Goal: Contribute content: Contribute content

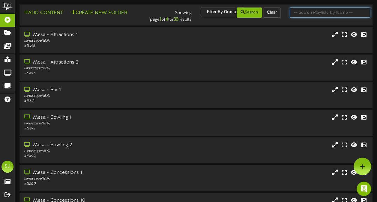
click at [326, 12] on input "text" at bounding box center [330, 12] width 80 height 10
type input "theater"
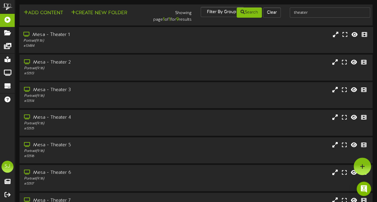
click at [124, 50] on div "Mesa - Theater 1 Portrait ( 9:16 ) # 13484" at bounding box center [196, 40] width 354 height 26
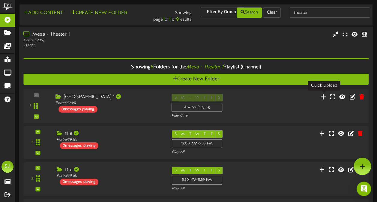
click at [321, 97] on icon at bounding box center [323, 96] width 6 height 7
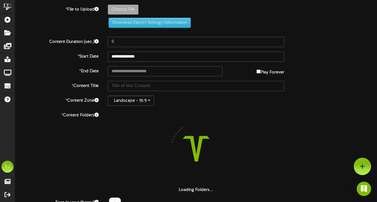
click at [138, 12] on label "Choose File" at bounding box center [123, 9] width 31 height 10
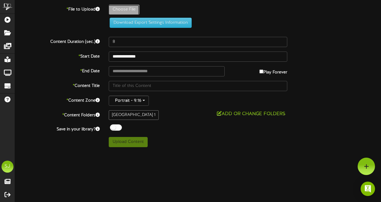
type input "**********"
type input "Superman"
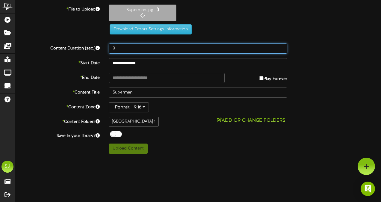
click at [160, 45] on input "8" at bounding box center [198, 48] width 179 height 10
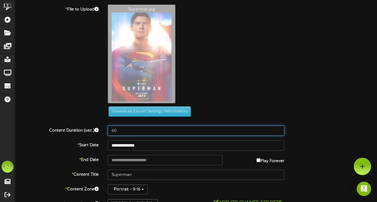
type input "60"
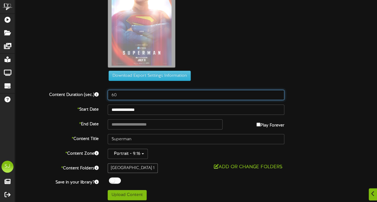
scroll to position [37, 0]
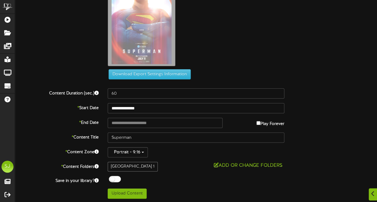
click at [137, 113] on div "**********" at bounding box center [196, 82] width 362 height 231
type input "**********"
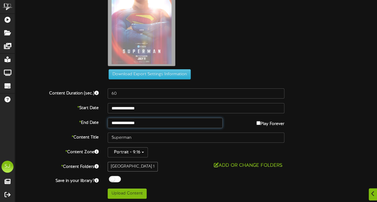
click at [156, 124] on input "**********" at bounding box center [165, 123] width 115 height 10
click at [227, 56] on div "Superman.jpg" at bounding box center [242, 18] width 278 height 102
click at [112, 176] on div at bounding box center [115, 179] width 12 height 6
click at [165, 174] on div "**********" at bounding box center [196, 82] width 362 height 231
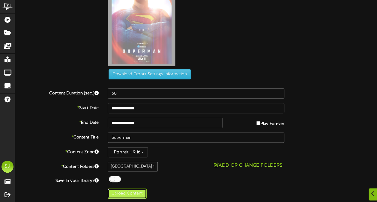
click at [135, 192] on button "Upload Content" at bounding box center [127, 194] width 39 height 10
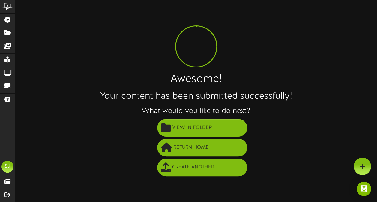
scroll to position [0, 0]
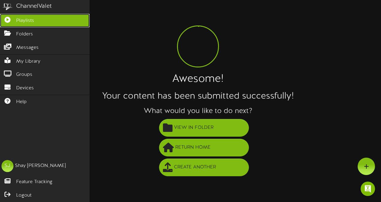
click at [3, 19] on icon at bounding box center [7, 19] width 15 height 4
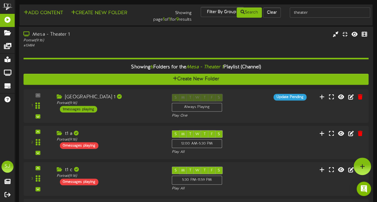
click at [121, 47] on div "# 13484" at bounding box center [92, 45] width 138 height 5
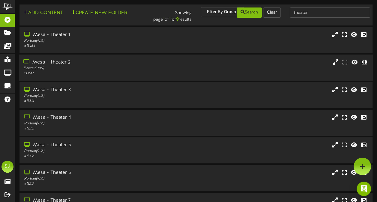
click at [131, 68] on div "Portrait ( 9:16 )" at bounding box center [92, 68] width 138 height 5
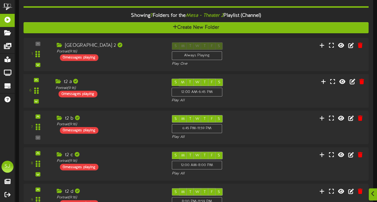
scroll to position [90, 0]
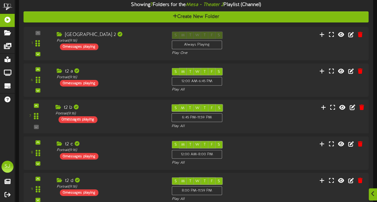
click at [243, 120] on div "S M T W T F S 6:45 PM - 11:59 PM Play All" at bounding box center [210, 116] width 87 height 25
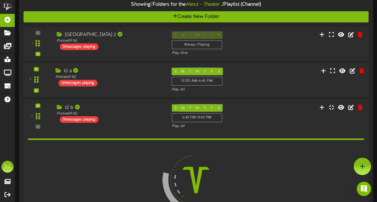
scroll to position [90, 0]
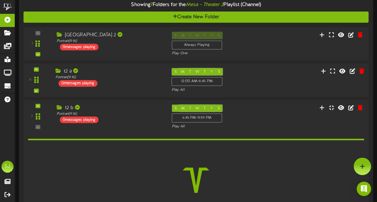
click at [233, 68] on div "S M T W T F S 12:00 AM - 6:45 PM Play All" at bounding box center [210, 80] width 87 height 25
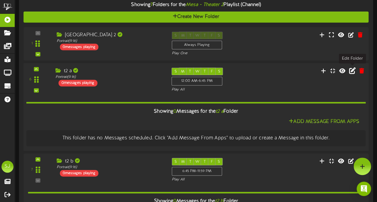
click at [354, 70] on icon at bounding box center [352, 70] width 7 height 7
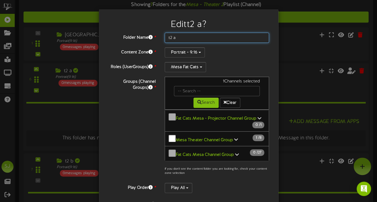
click at [191, 40] on input "t2 a" at bounding box center [217, 38] width 105 height 10
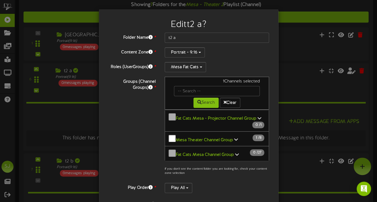
click at [125, 127] on div "Groups (Channel Groups) * 1 Channels selected Search Clear Fat Cats Mesa - Proj…" at bounding box center [188, 128] width 170 height 102
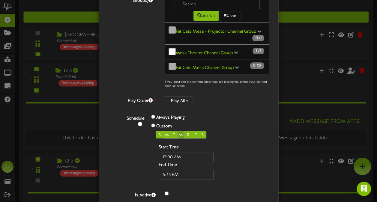
scroll to position [90, 0]
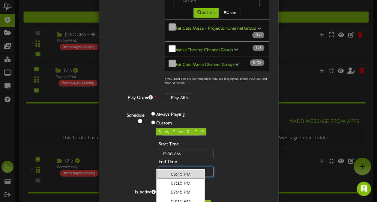
click at [168, 167] on input "text" at bounding box center [186, 172] width 55 height 10
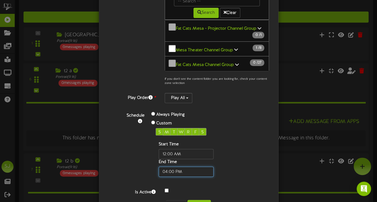
type input "04:00 PM"
click at [241, 148] on div "Always Playing Custom S M T W R F S Start Time End Time" at bounding box center [196, 144] width 98 height 66
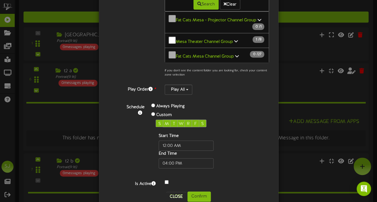
scroll to position [103, 0]
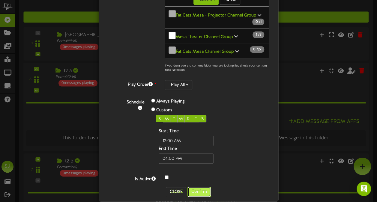
click at [191, 187] on button "Confirm" at bounding box center [198, 192] width 23 height 10
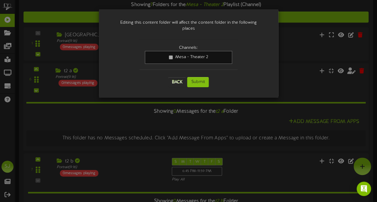
scroll to position [0, 0]
click at [200, 81] on button "Submit" at bounding box center [198, 82] width 22 height 10
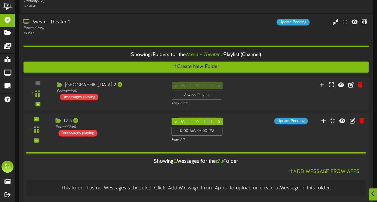
scroll to position [90, 0]
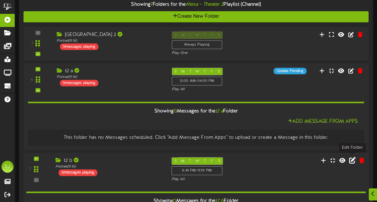
click at [353, 159] on icon at bounding box center [352, 160] width 7 height 7
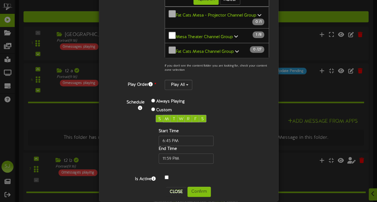
scroll to position [103, 0]
click at [165, 136] on input "text" at bounding box center [186, 141] width 55 height 10
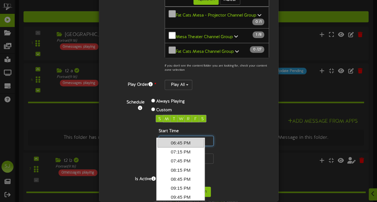
click at [168, 136] on input "text" at bounding box center [186, 141] width 55 height 10
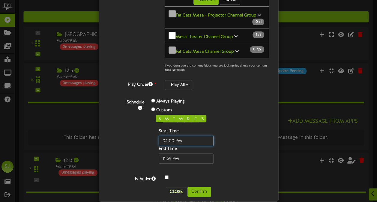
type input "04:00 PM"
click at [229, 115] on div "S M T W R F S Start Time End Time" at bounding box center [196, 139] width 80 height 49
click at [198, 187] on button "Confirm" at bounding box center [198, 192] width 23 height 10
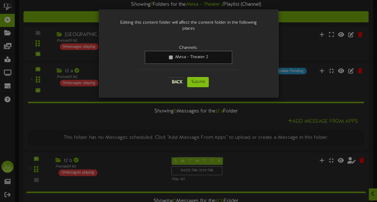
scroll to position [0, 0]
click at [203, 77] on button "Submit" at bounding box center [198, 82] width 22 height 10
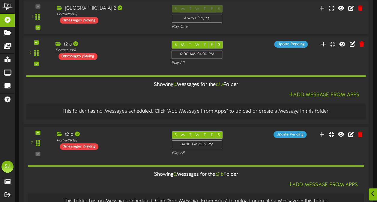
scroll to position [120, 0]
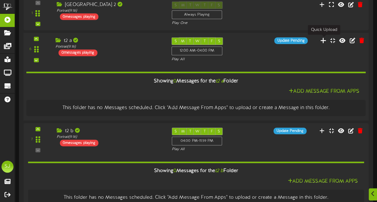
click at [322, 39] on icon at bounding box center [323, 40] width 6 height 7
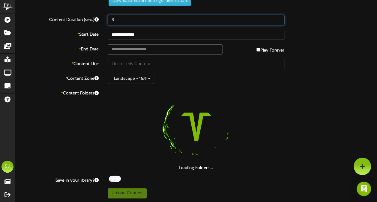
click at [153, 21] on input "8" at bounding box center [196, 20] width 177 height 10
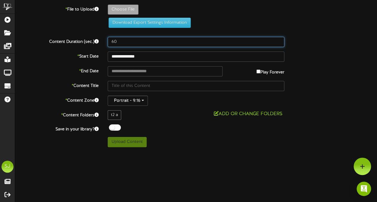
scroll to position [0, 0]
type input "60"
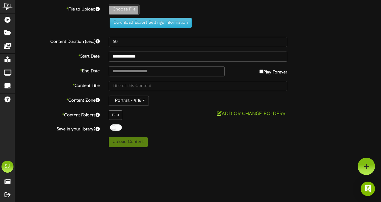
type input "**********"
type input "sketch"
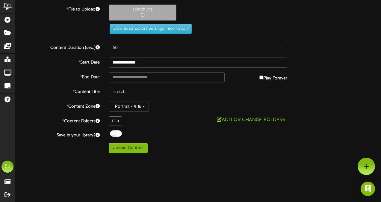
click at [267, 76] on label "Play Forever" at bounding box center [274, 76] width 28 height 9
type input "**********"
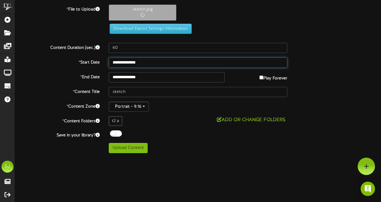
click at [168, 63] on input "**********" at bounding box center [198, 63] width 179 height 10
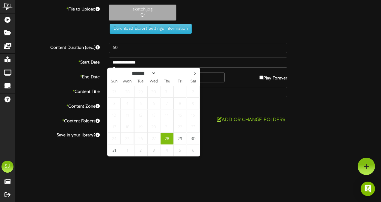
drag, startPoint x: 259, startPoint y: 137, endPoint x: 240, endPoint y: 135, distance: 18.7
click at [259, 137] on div "Off On" at bounding box center [198, 134] width 179 height 8
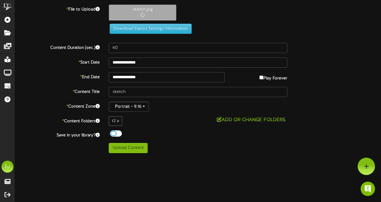
drag, startPoint x: 110, startPoint y: 132, endPoint x: 118, endPoint y: 132, distance: 8.4
click at [111, 132] on div at bounding box center [116, 133] width 12 height 6
drag, startPoint x: 182, startPoint y: 147, endPoint x: 151, endPoint y: 149, distance: 30.6
click at [182, 147] on div "Upload Content" at bounding box center [198, 148] width 188 height 10
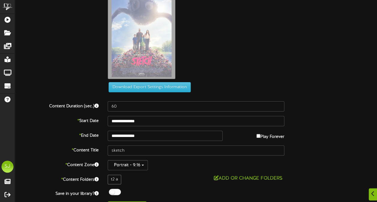
scroll to position [37, 0]
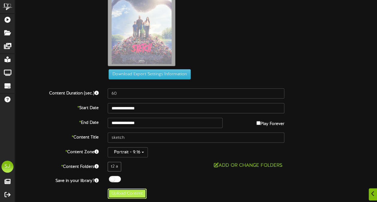
click at [131, 194] on button "Upload Content" at bounding box center [127, 194] width 39 height 10
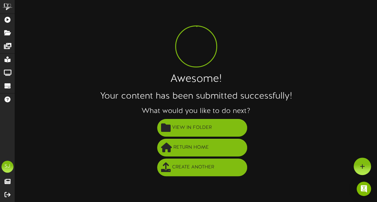
scroll to position [0, 0]
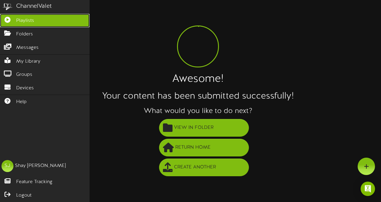
click at [14, 22] on link "Playlists" at bounding box center [45, 20] width 90 height 13
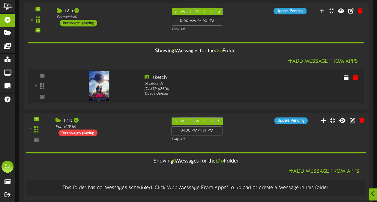
click at [325, 122] on icon at bounding box center [323, 120] width 6 height 7
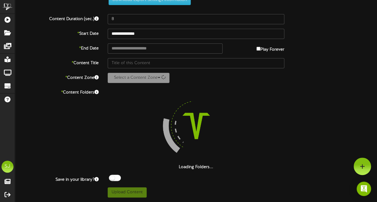
scroll to position [22, 0]
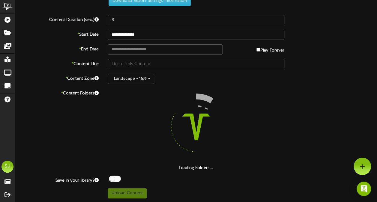
click at [165, 13] on div "**********" at bounding box center [196, 91] width 362 height 216
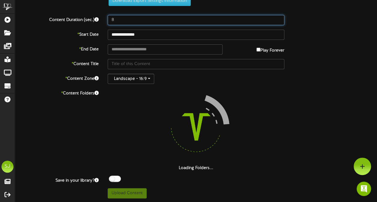
click at [166, 14] on div "**********" at bounding box center [196, 91] width 362 height 216
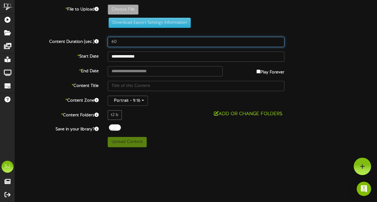
scroll to position [0, 0]
type input "60"
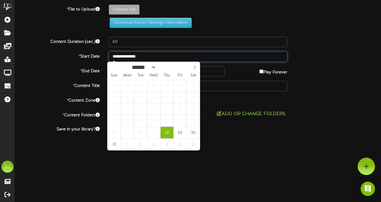
click at [141, 57] on input "**********" at bounding box center [198, 57] width 179 height 10
type input "**********"
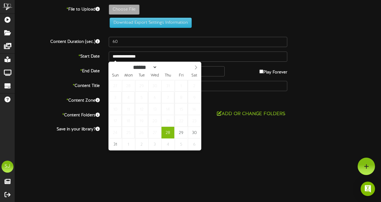
click at [264, 147] on div "ChannelValet Playlists Folders Messages My Library Groups Devices Help SJ Shay …" at bounding box center [190, 76] width 381 height 152
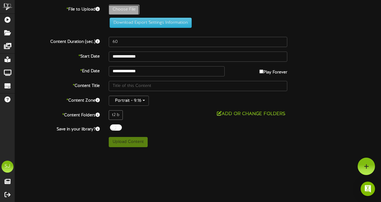
type input "**********"
type input "CaughtStealing"
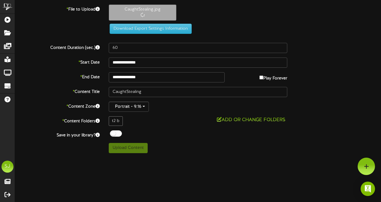
click at [272, 79] on label "Play Forever" at bounding box center [274, 76] width 28 height 9
click at [115, 134] on div at bounding box center [116, 133] width 12 height 6
drag, startPoint x: 166, startPoint y: 129, endPoint x: 154, endPoint y: 144, distance: 19.4
click at [166, 129] on div "**********" at bounding box center [198, 78] width 366 height 149
click at [140, 150] on button "Upload Content" at bounding box center [128, 148] width 39 height 10
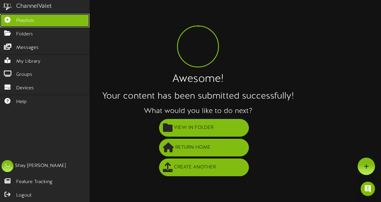
click at [6, 19] on icon at bounding box center [7, 19] width 15 height 4
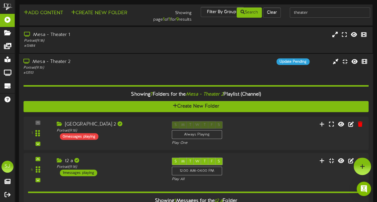
click at [120, 65] on div "Portrait ( 9:16 )" at bounding box center [92, 67] width 138 height 5
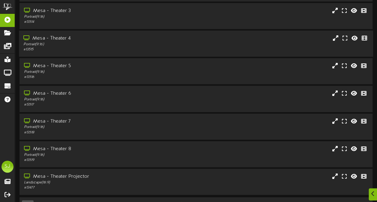
scroll to position [85, 0]
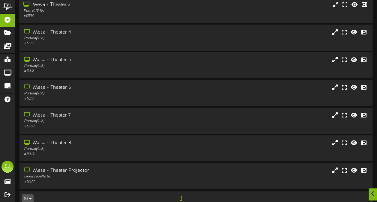
click at [96, 17] on div "# 13514" at bounding box center [92, 15] width 138 height 5
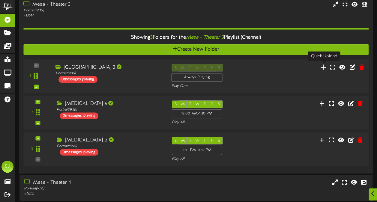
click at [322, 65] on icon at bounding box center [323, 67] width 6 height 7
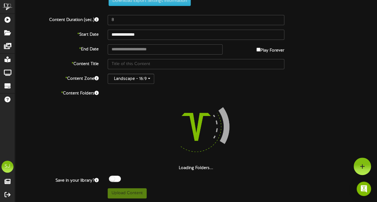
click at [124, 14] on div "**********" at bounding box center [196, 91] width 362 height 216
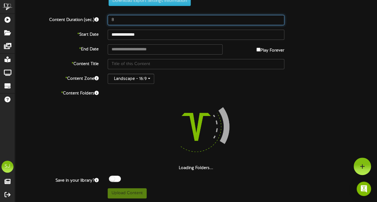
click at [138, 22] on input "8" at bounding box center [196, 20] width 177 height 10
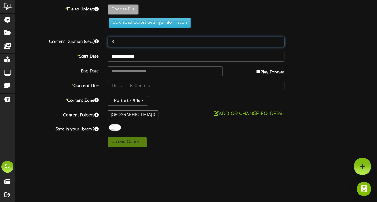
scroll to position [0, 0]
type input "60"
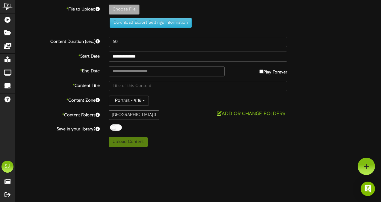
click at [278, 70] on label "Play Forever" at bounding box center [274, 70] width 28 height 9
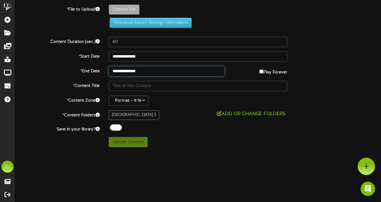
click at [192, 74] on body "ChannelValet Playlists Folders Messages My Library Groups Devices Help SJ Shay …" at bounding box center [190, 76] width 381 height 152
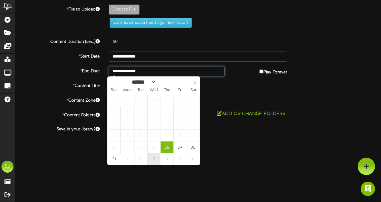
type input "**********"
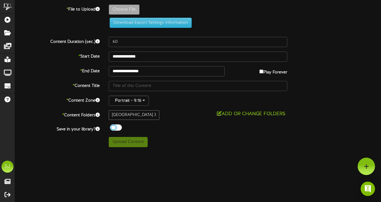
click at [118, 129] on div at bounding box center [116, 127] width 12 height 6
click at [130, 4] on div "**********" at bounding box center [198, 73] width 366 height 147
type input "**********"
type input "FreakierFriday"
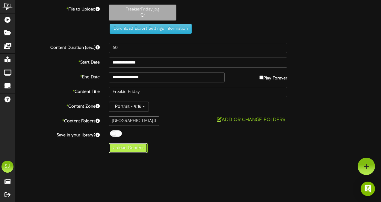
click at [120, 147] on button "Upload Content" at bounding box center [128, 148] width 39 height 10
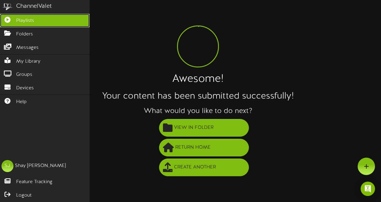
click at [2, 19] on icon at bounding box center [7, 19] width 15 height 4
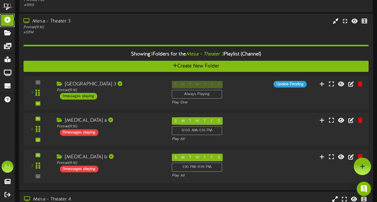
scroll to position [30, 0]
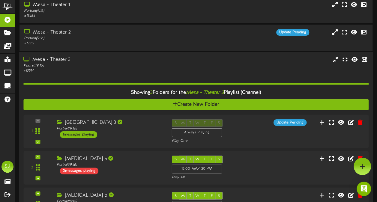
drag, startPoint x: 80, startPoint y: 65, endPoint x: 82, endPoint y: 82, distance: 16.9
click at [80, 65] on div "Portrait ( 9:16 )" at bounding box center [92, 65] width 138 height 5
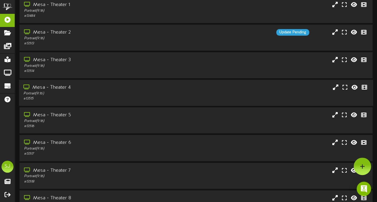
click at [91, 84] on div "Mesa - Theater 4" at bounding box center [92, 87] width 138 height 7
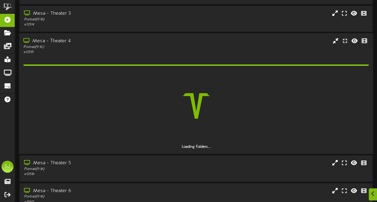
scroll to position [90, 0]
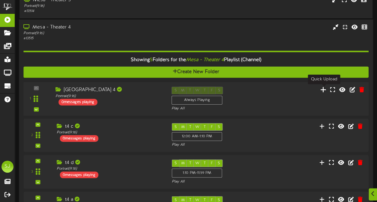
click at [324, 88] on icon at bounding box center [323, 89] width 6 height 7
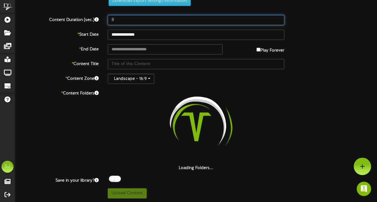
click at [127, 16] on input "8" at bounding box center [196, 20] width 177 height 10
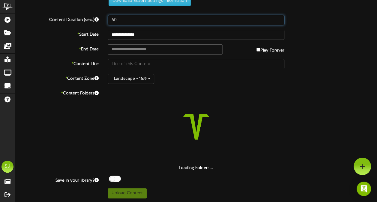
scroll to position [0, 0]
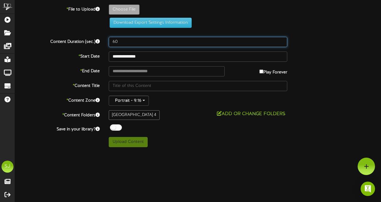
type input "60"
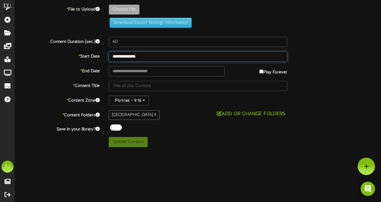
click at [139, 58] on input "**********" at bounding box center [198, 57] width 179 height 10
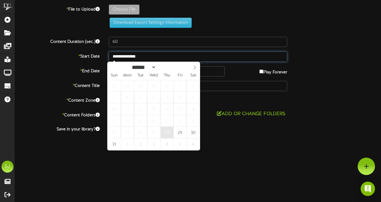
type input "**********"
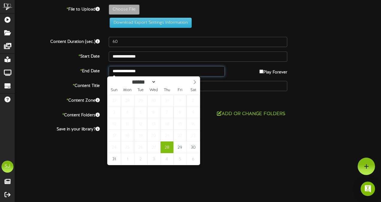
click at [161, 73] on input "**********" at bounding box center [167, 71] width 116 height 10
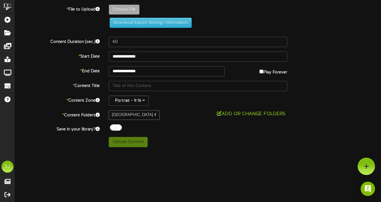
click at [116, 129] on div at bounding box center [116, 127] width 12 height 6
type input "**********"
type input "weapons"
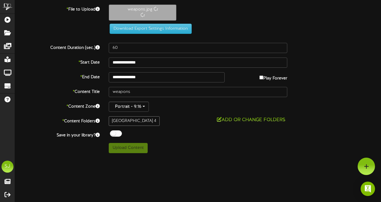
click at [362, 59] on div "**********" at bounding box center [197, 63] width 375 height 10
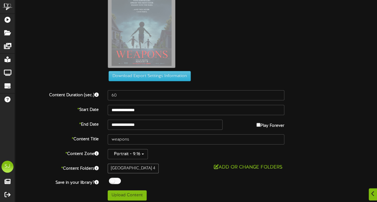
scroll to position [37, 0]
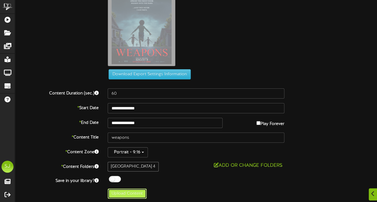
click at [140, 194] on button "Upload Content" at bounding box center [127, 194] width 39 height 10
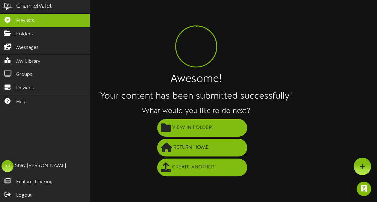
scroll to position [0, 0]
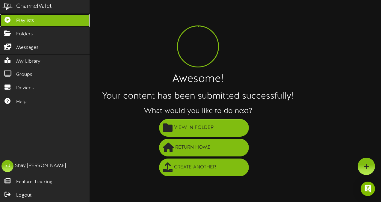
click at [13, 20] on icon at bounding box center [7, 19] width 15 height 4
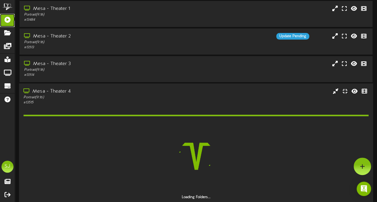
scroll to position [60, 0]
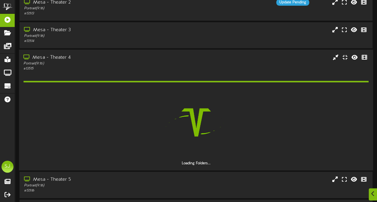
click at [210, 66] on div "Mesa - Theater 4 Portrait ( 9:16 ) # 13515" at bounding box center [196, 62] width 354 height 17
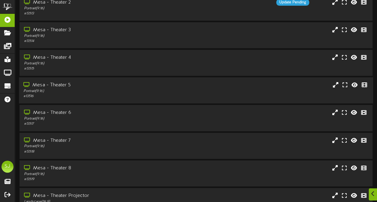
click at [95, 93] on div "Portrait ( 9:16 )" at bounding box center [92, 91] width 138 height 5
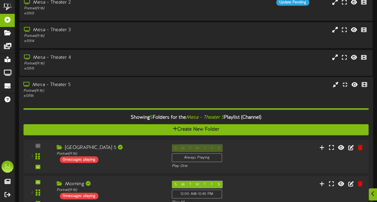
click at [101, 94] on div "# 13516" at bounding box center [92, 96] width 138 height 5
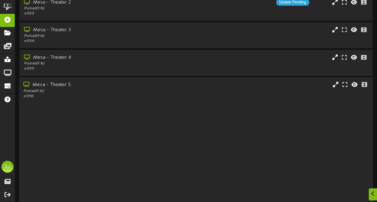
click at [101, 94] on div "Portrait ( 9:16 )" at bounding box center [92, 91] width 138 height 5
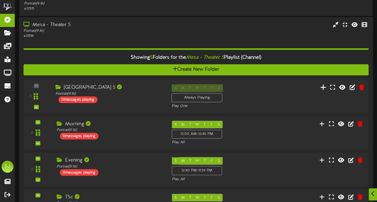
click at [325, 88] on icon at bounding box center [323, 87] width 6 height 7
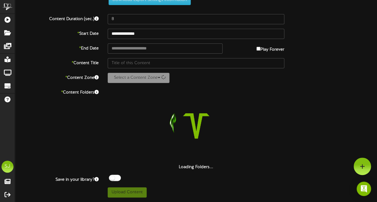
scroll to position [22, 0]
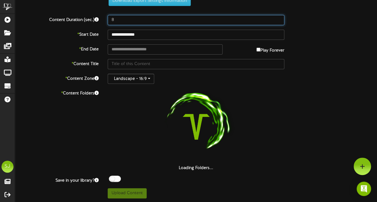
click at [153, 16] on input "8" at bounding box center [196, 20] width 177 height 10
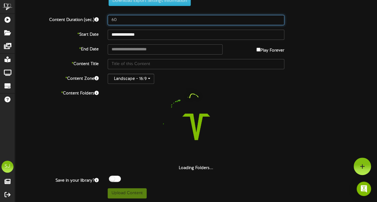
scroll to position [0, 0]
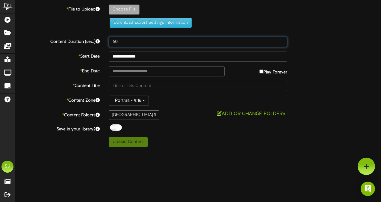
type input "60"
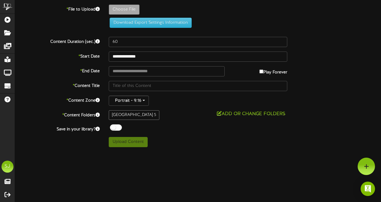
click at [263, 48] on div "**********" at bounding box center [198, 75] width 366 height 143
click at [265, 70] on label "Play Forever" at bounding box center [274, 70] width 28 height 9
type input "**********"
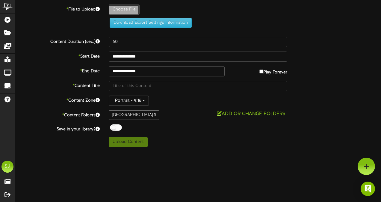
type input "BadGuys"
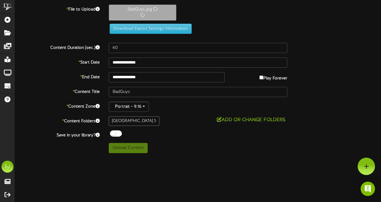
click at [116, 138] on div "**********" at bounding box center [198, 78] width 366 height 149
click at [117, 135] on div at bounding box center [116, 133] width 12 height 6
click at [121, 149] on button "Upload Content" at bounding box center [128, 148] width 39 height 10
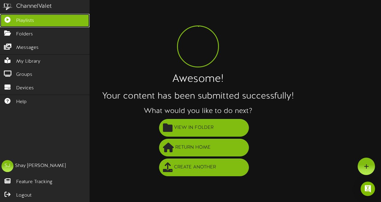
click at [5, 19] on icon at bounding box center [7, 19] width 15 height 4
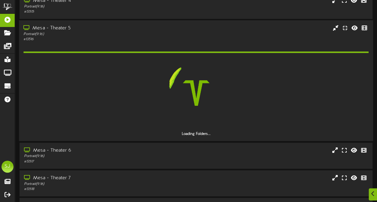
click at [95, 46] on div "Loading Folders..." at bounding box center [195, 89] width 345 height 95
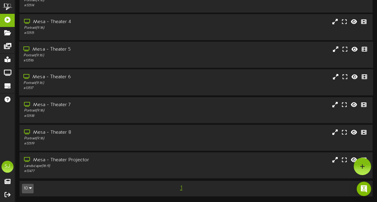
click at [72, 76] on div "Mesa - Theater 6" at bounding box center [92, 77] width 138 height 7
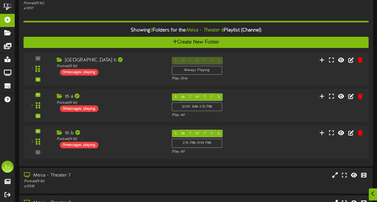
scroll to position [177, 0]
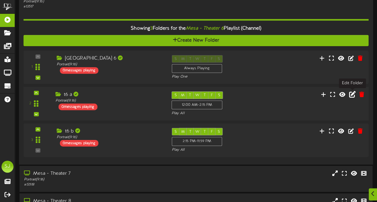
click at [352, 94] on icon at bounding box center [352, 94] width 7 height 7
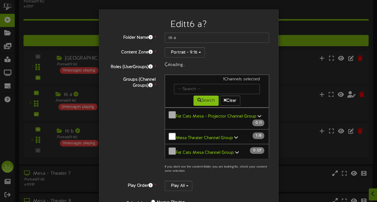
scroll to position [101, 0]
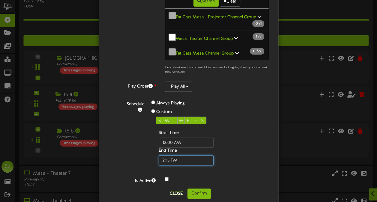
click at [162, 155] on input "text" at bounding box center [186, 160] width 55 height 10
type input "07:15 PM"
click at [223, 147] on div "Start Time End Time" at bounding box center [196, 147] width 80 height 35
click at [194, 189] on button "Confirm" at bounding box center [198, 194] width 23 height 10
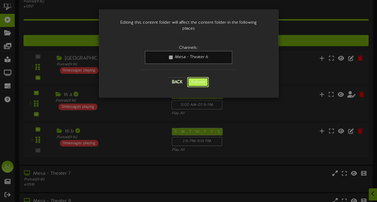
click at [203, 79] on button "Submit" at bounding box center [198, 82] width 22 height 10
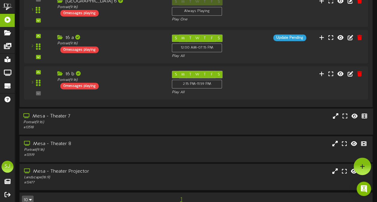
scroll to position [204, 0]
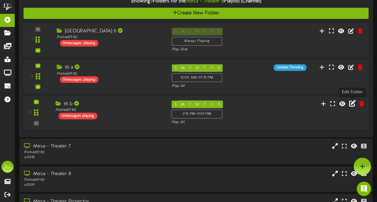
click at [353, 104] on icon at bounding box center [352, 103] width 7 height 7
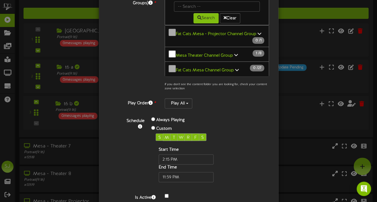
scroll to position [103, 0]
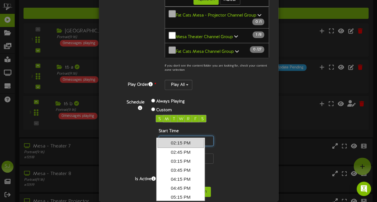
click at [162, 137] on input "text" at bounding box center [186, 141] width 55 height 10
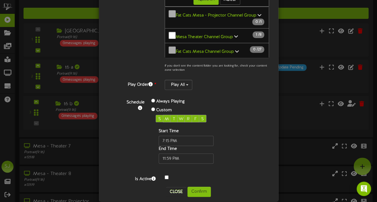
type input "07:15 PM"
click at [276, 101] on div "Edit t6 b ? Folder Name * t6 b Content Zone * Portrait - 9:16 Roles (UserGroups…" at bounding box center [189, 54] width 180 height 296
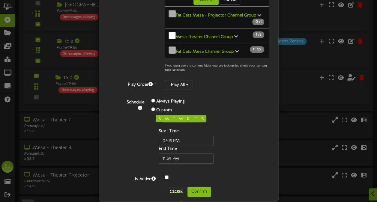
scroll to position [245, 0]
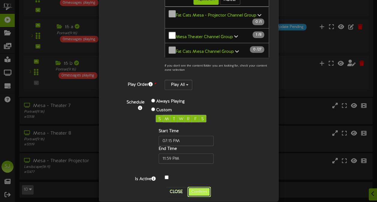
click at [200, 187] on button "Confirm" at bounding box center [198, 192] width 23 height 10
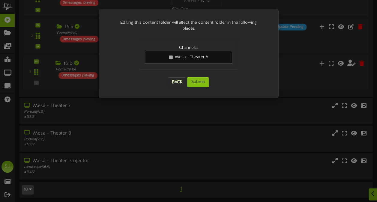
scroll to position [0, 0]
click at [199, 78] on button "Submit" at bounding box center [198, 82] width 22 height 10
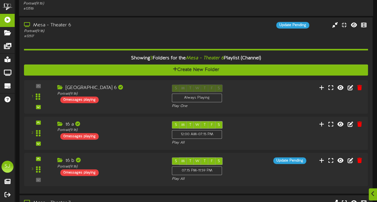
scroll to position [207, 0]
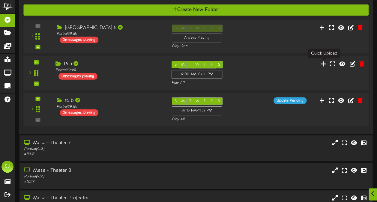
click at [325, 66] on icon at bounding box center [323, 64] width 6 height 7
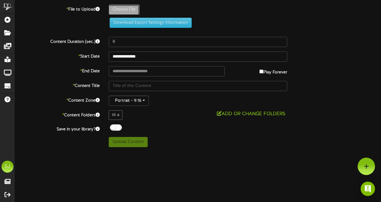
type input "**********"
type input "Nobody2"
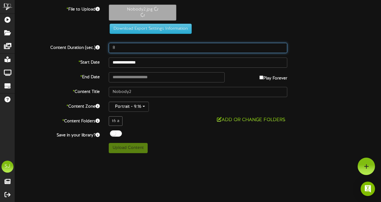
click at [131, 45] on input "8" at bounding box center [198, 48] width 179 height 10
type input "60"
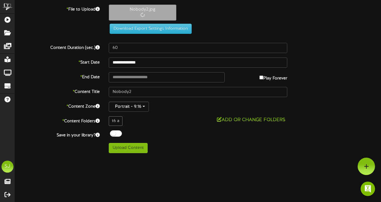
click at [273, 76] on label "Play Forever" at bounding box center [274, 76] width 28 height 9
type input "**********"
click at [117, 133] on div at bounding box center [116, 133] width 12 height 6
click at [150, 132] on div "Off On" at bounding box center [198, 134] width 179 height 8
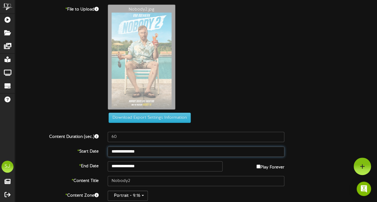
click at [127, 150] on input "**********" at bounding box center [196, 152] width 177 height 10
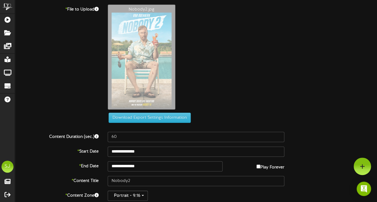
click at [282, 67] on div "Nobody2.jpg" at bounding box center [242, 58] width 278 height 108
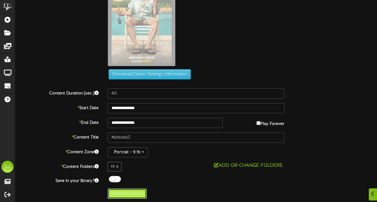
click at [137, 189] on button "Upload Content" at bounding box center [127, 194] width 39 height 10
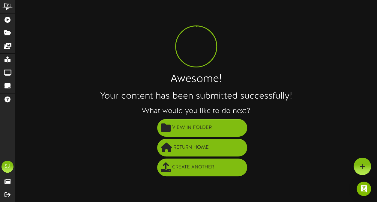
scroll to position [0, 0]
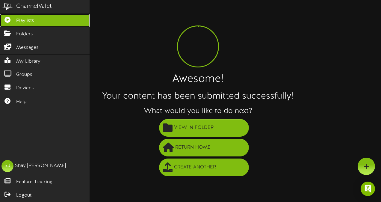
click at [16, 18] on link "Playlists" at bounding box center [45, 20] width 90 height 13
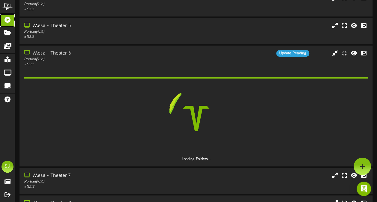
scroll to position [147, 0]
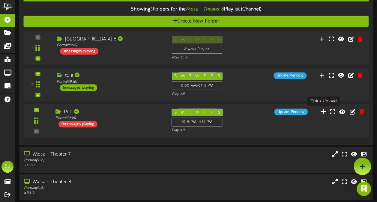
click at [323, 110] on icon at bounding box center [323, 112] width 6 height 7
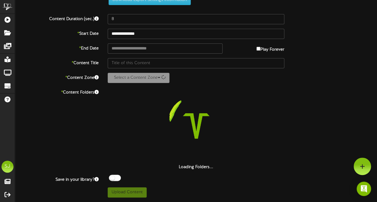
scroll to position [22, 0]
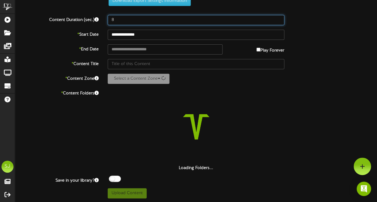
click at [144, 23] on input "8" at bounding box center [196, 20] width 177 height 10
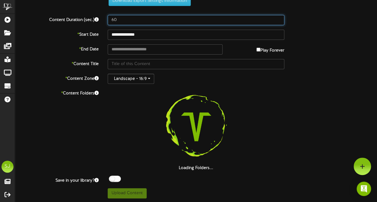
type input "60"
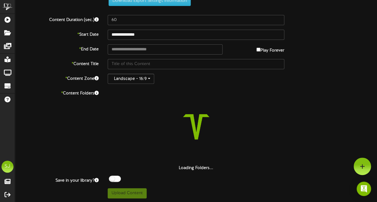
scroll to position [0, 0]
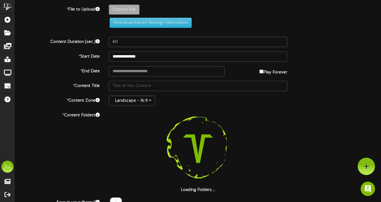
click at [276, 48] on div "**********" at bounding box center [198, 112] width 366 height 216
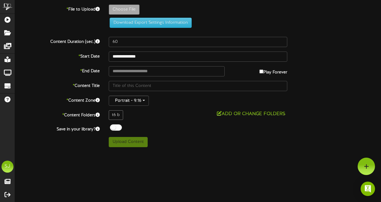
click at [265, 78] on div "**********" at bounding box center [198, 75] width 366 height 143
click at [265, 72] on label "Play Forever" at bounding box center [274, 70] width 28 height 9
type input "**********"
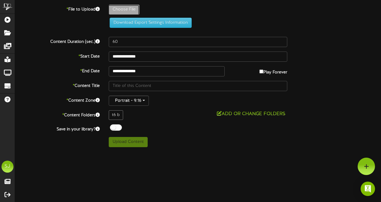
type input "HarryPotter4"
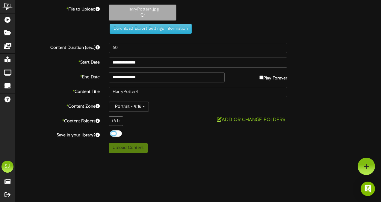
click at [119, 135] on div at bounding box center [116, 133] width 12 height 6
click at [150, 128] on div "**********" at bounding box center [198, 78] width 366 height 149
click at [133, 141] on div "**********" at bounding box center [198, 78] width 366 height 149
click at [131, 148] on button "Upload Content" at bounding box center [128, 148] width 39 height 10
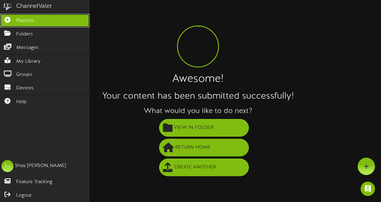
click at [2, 18] on icon at bounding box center [7, 19] width 15 height 4
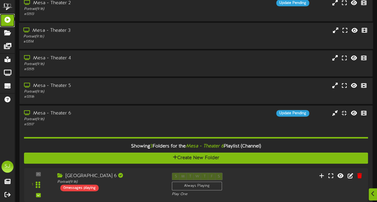
scroll to position [89, 0]
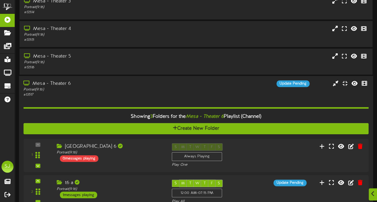
click at [91, 95] on div "# 13517" at bounding box center [92, 95] width 138 height 5
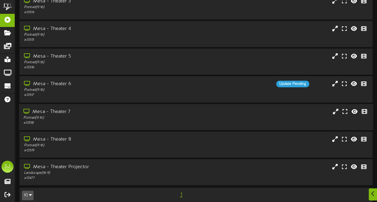
click at [80, 117] on div "Portrait ( 9:16 )" at bounding box center [92, 117] width 138 height 5
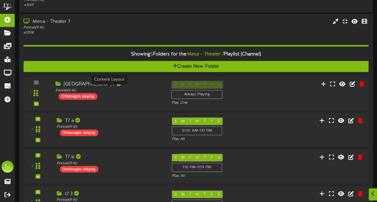
scroll to position [209, 0]
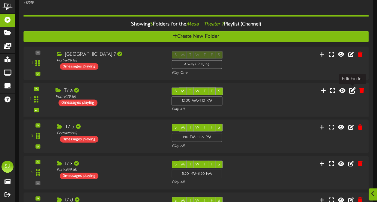
click at [354, 90] on icon at bounding box center [352, 90] width 7 height 7
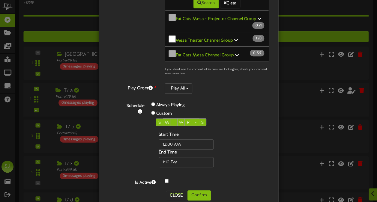
scroll to position [103, 0]
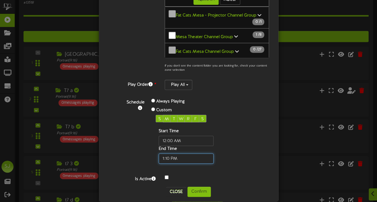
click at [166, 153] on input "text" at bounding box center [186, 158] width 55 height 10
type input "04:40 PM"
click at [213, 158] on div "Schedule Always Playing Custom S M T W R F S Start Time End Time" at bounding box center [196, 131] width 156 height 75
click at [201, 187] on button "Confirm" at bounding box center [198, 192] width 23 height 10
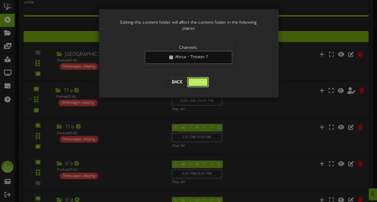
click at [197, 77] on button "Submit" at bounding box center [198, 82] width 22 height 10
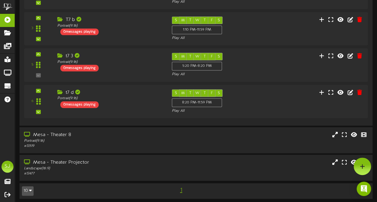
scroll to position [226, 0]
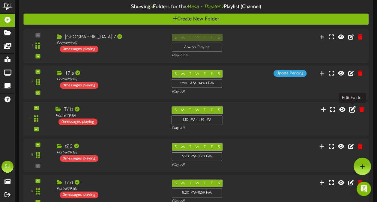
click at [351, 108] on icon at bounding box center [352, 109] width 7 height 7
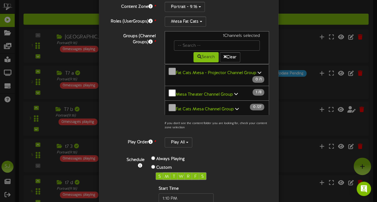
scroll to position [103, 0]
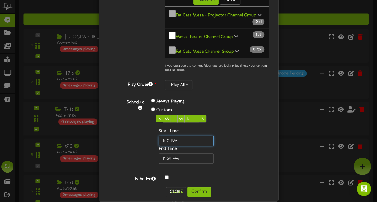
click at [165, 136] on input "text" at bounding box center [186, 141] width 55 height 10
type input "04:40 PM"
click at [221, 128] on div "Start Time End Time" at bounding box center [196, 145] width 80 height 35
click at [198, 187] on button "Confirm" at bounding box center [198, 192] width 23 height 10
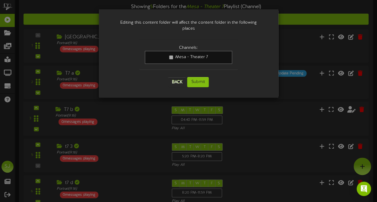
scroll to position [0, 0]
click at [207, 77] on button "Submit" at bounding box center [198, 82] width 22 height 10
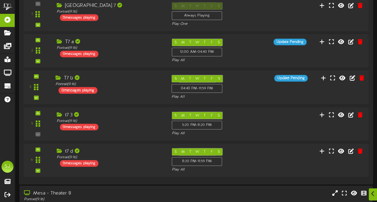
scroll to position [260, 0]
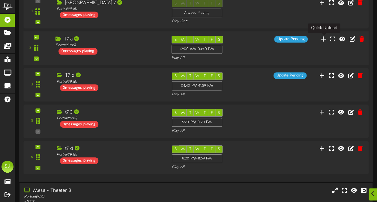
click at [324, 40] on icon at bounding box center [323, 38] width 6 height 7
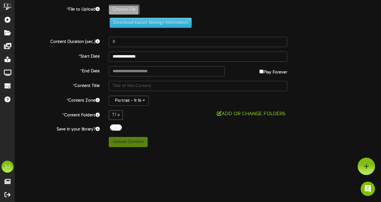
type input "**********"
type input "Fantastic4"
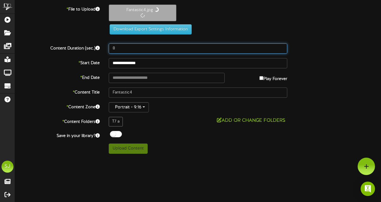
click at [133, 52] on input "8" at bounding box center [198, 48] width 179 height 10
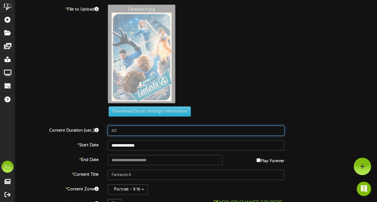
type input "60"
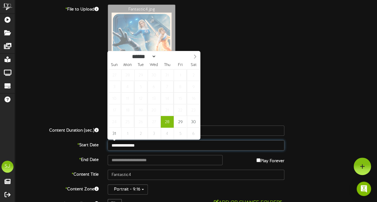
click at [138, 144] on input "**********" at bounding box center [196, 145] width 177 height 10
type input "**********"
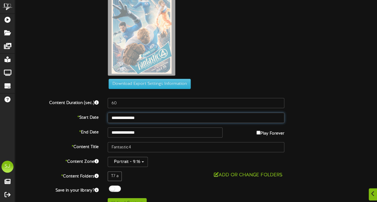
scroll to position [37, 0]
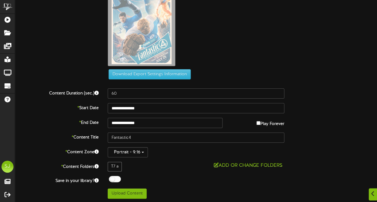
click at [265, 124] on label "Play Forever" at bounding box center [270, 122] width 28 height 9
click at [117, 181] on div at bounding box center [115, 179] width 12 height 6
click at [116, 191] on button "Upload Content" at bounding box center [127, 194] width 39 height 10
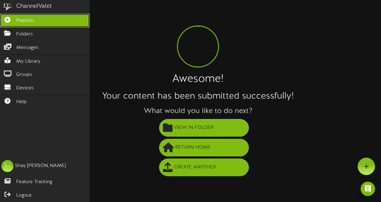
click at [2, 20] on icon at bounding box center [7, 19] width 15 height 4
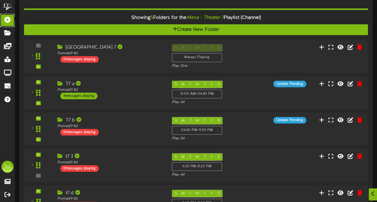
scroll to position [289, 0]
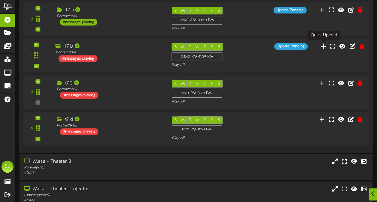
click at [324, 43] on icon at bounding box center [323, 46] width 6 height 7
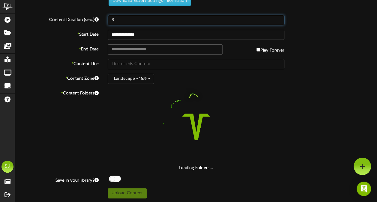
click at [130, 15] on input "8" at bounding box center [196, 20] width 177 height 10
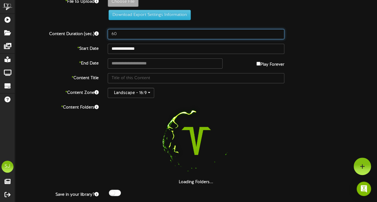
scroll to position [0, 0]
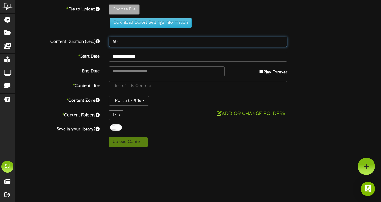
type input "60"
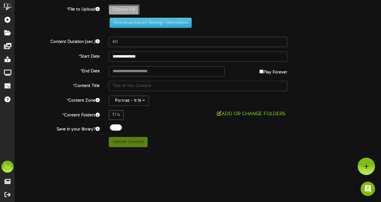
type input "**********"
type input "CaughtStealing"
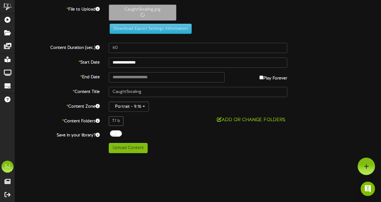
drag, startPoint x: 264, startPoint y: 76, endPoint x: 254, endPoint y: 80, distance: 10.2
click at [263, 76] on label "Play Forever" at bounding box center [274, 76] width 28 height 9
type input "**********"
click at [111, 132] on div at bounding box center [116, 133] width 12 height 6
click at [147, 130] on div "Off On" at bounding box center [198, 134] width 179 height 8
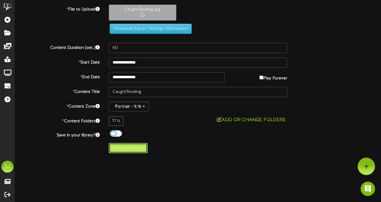
click at [127, 146] on button "Upload Content" at bounding box center [128, 148] width 39 height 10
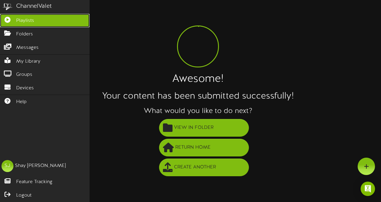
click at [8, 20] on icon at bounding box center [7, 19] width 15 height 4
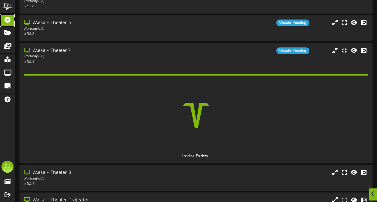
scroll to position [190, 0]
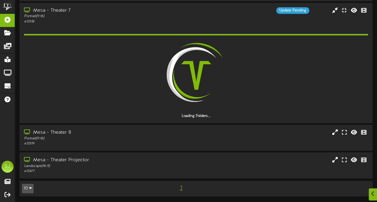
click at [222, 6] on div "Mesa - Theater 7 Portrait ( 9:16 ) # 13518 Update Pending" at bounding box center [195, 63] width 353 height 121
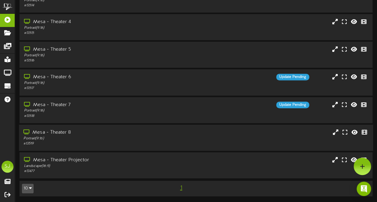
click at [109, 137] on div "Portrait ( 9:16 )" at bounding box center [92, 138] width 138 height 5
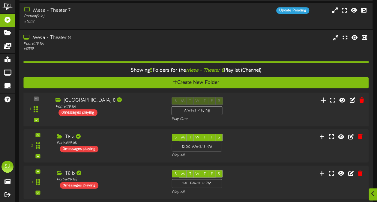
click at [326, 101] on icon at bounding box center [323, 100] width 6 height 7
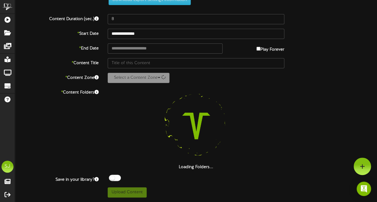
scroll to position [22, 0]
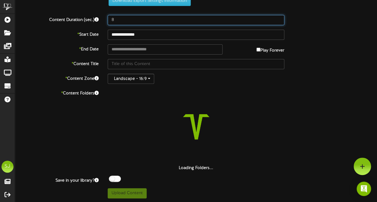
click at [138, 17] on input "8" at bounding box center [196, 20] width 177 height 10
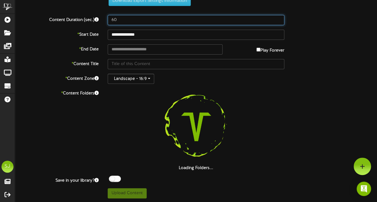
scroll to position [0, 0]
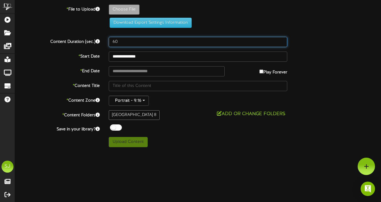
type input "60"
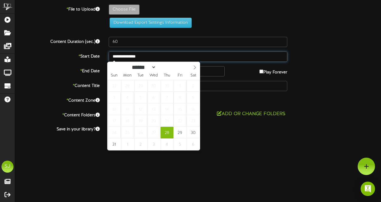
click at [124, 54] on input "**********" at bounding box center [198, 57] width 179 height 10
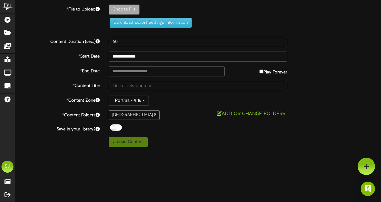
drag, startPoint x: 324, startPoint y: 73, endPoint x: 237, endPoint y: 78, distance: 86.4
click at [323, 73] on div "* End Date Play Forever" at bounding box center [197, 71] width 375 height 10
click at [269, 68] on label "Play Forever" at bounding box center [274, 70] width 28 height 9
type input "**********"
click at [118, 124] on div at bounding box center [116, 127] width 12 height 6
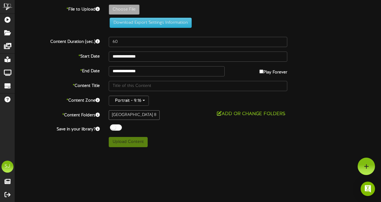
click at [130, 14] on div "Choose File" at bounding box center [244, 10] width 281 height 13
type input "**********"
type input "Jaws"
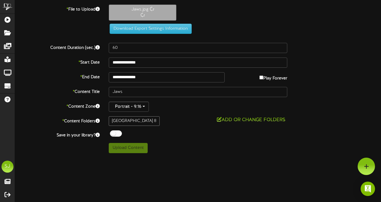
drag, startPoint x: 339, startPoint y: 74, endPoint x: 319, endPoint y: 87, distance: 24.1
click at [339, 74] on div "**********" at bounding box center [197, 77] width 375 height 10
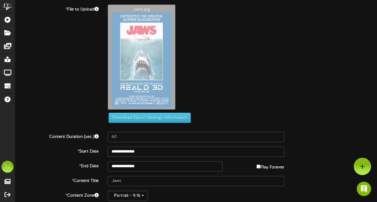
click at [235, 83] on div "Jaws.jpg" at bounding box center [242, 58] width 278 height 108
click at [11, 19] on icon at bounding box center [7, 19] width 15 height 4
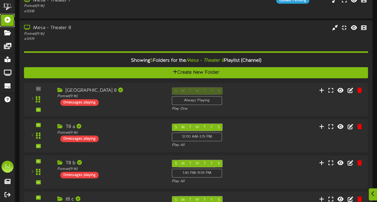
scroll to position [208, 0]
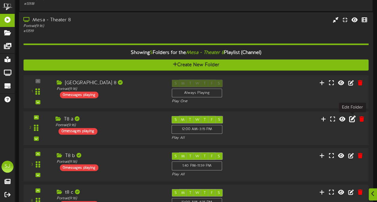
click at [353, 118] on icon at bounding box center [352, 118] width 7 height 7
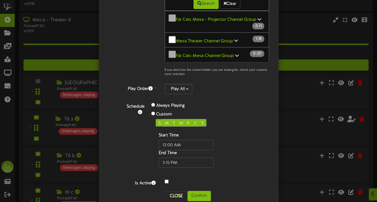
scroll to position [103, 0]
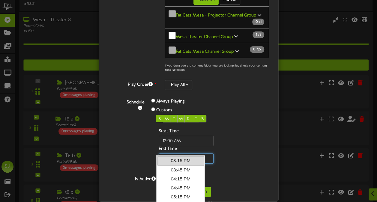
click at [165, 153] on input "text" at bounding box center [186, 158] width 55 height 10
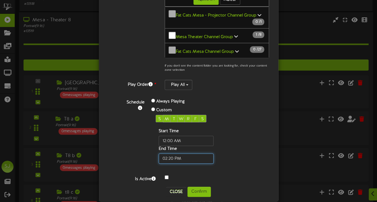
type input "02:20 PM"
click at [216, 139] on div "Start Time End Time" at bounding box center [196, 145] width 80 height 35
click at [198, 187] on button "Confirm" at bounding box center [198, 192] width 23 height 10
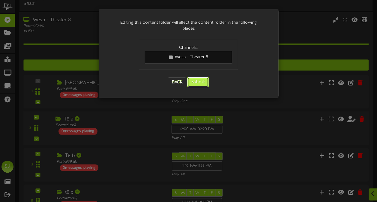
click at [196, 77] on button "Submit" at bounding box center [198, 82] width 22 height 10
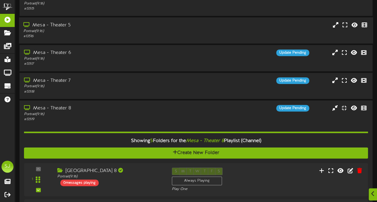
scroll to position [240, 0]
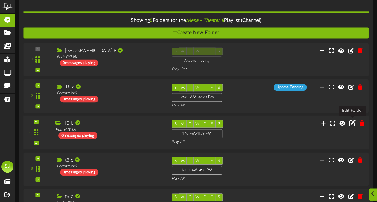
click at [351, 124] on icon at bounding box center [352, 123] width 7 height 7
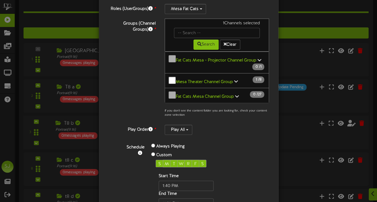
scroll to position [103, 0]
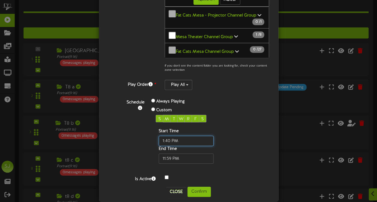
click at [167, 136] on input "text" at bounding box center [186, 141] width 55 height 10
type input "02:20 PM"
click at [226, 115] on div "S M T W R F S" at bounding box center [196, 118] width 80 height 7
click at [196, 188] on button "Confirm" at bounding box center [198, 192] width 23 height 10
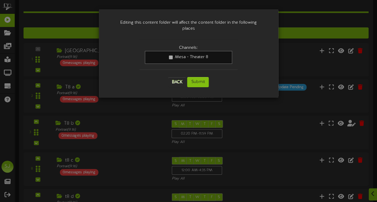
scroll to position [0, 0]
click at [200, 77] on button "Submit" at bounding box center [198, 82] width 22 height 10
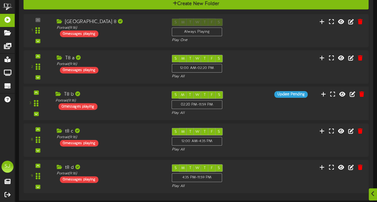
scroll to position [269, 0]
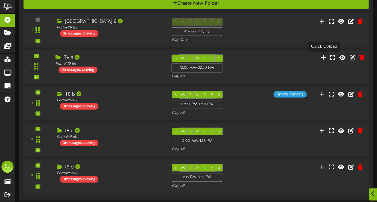
click at [323, 56] on icon at bounding box center [323, 57] width 6 height 7
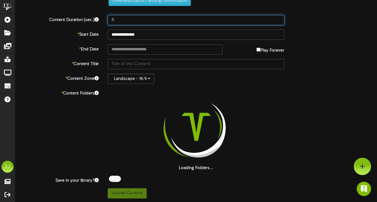
click at [134, 23] on input "8" at bounding box center [196, 20] width 177 height 10
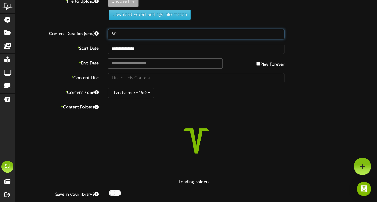
scroll to position [0, 0]
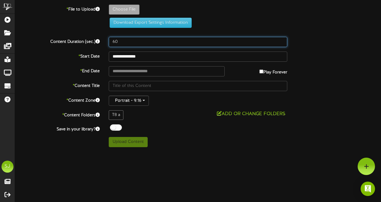
type input "60"
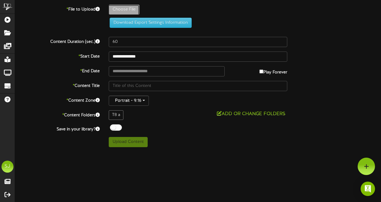
type input "**********"
type input "NeZha2"
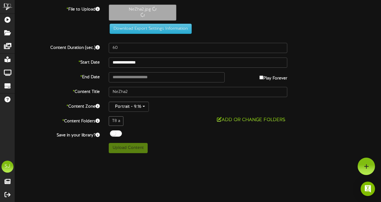
click at [115, 132] on div at bounding box center [116, 133] width 12 height 6
click at [265, 78] on label "Play Forever" at bounding box center [274, 76] width 28 height 9
type input "**********"
click at [129, 152] on button "Upload Content" at bounding box center [128, 148] width 39 height 10
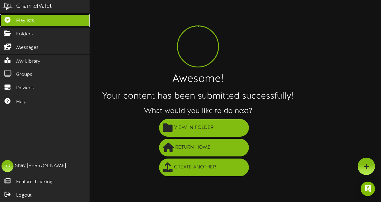
click at [11, 22] on link "Playlists" at bounding box center [45, 20] width 90 height 13
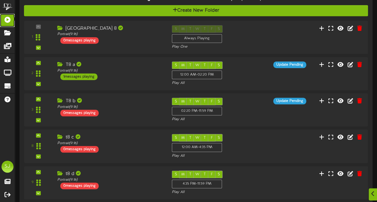
scroll to position [270, 0]
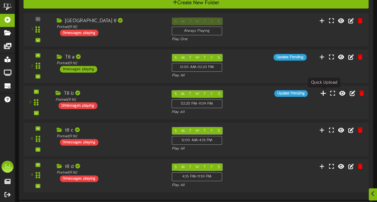
click at [323, 93] on icon at bounding box center [323, 93] width 6 height 7
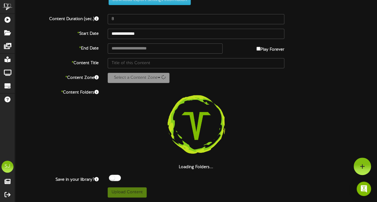
scroll to position [22, 0]
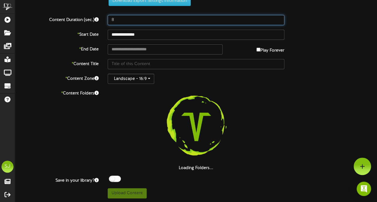
click at [147, 15] on input "8" at bounding box center [196, 20] width 177 height 10
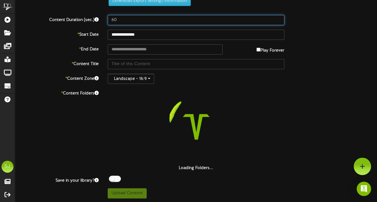
scroll to position [0, 0]
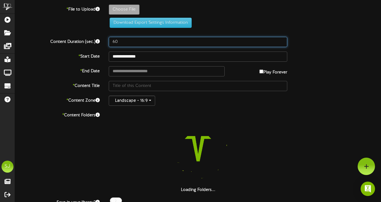
type input "60"
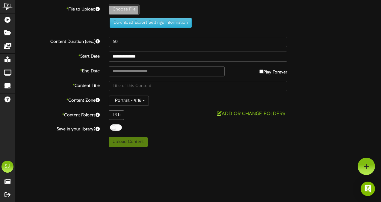
type input "**********"
type input "Jaws"
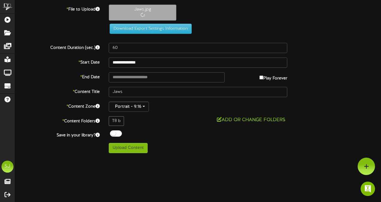
click at [270, 76] on label "Play Forever" at bounding box center [274, 76] width 28 height 9
type input "**********"
click at [115, 135] on div at bounding box center [116, 133] width 12 height 6
click at [152, 131] on div "Off On" at bounding box center [198, 134] width 179 height 8
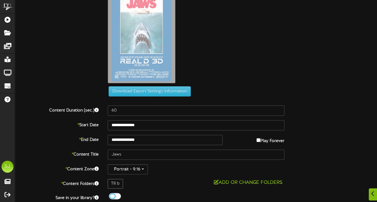
scroll to position [43, 0]
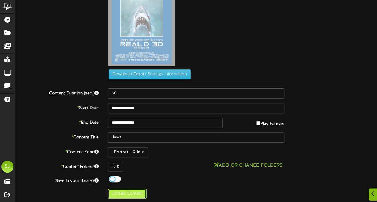
click at [130, 189] on button "Upload Content" at bounding box center [127, 194] width 39 height 10
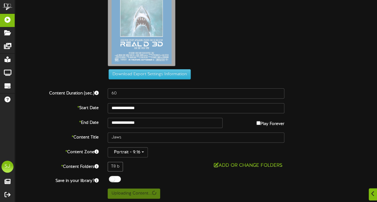
scroll to position [0, 0]
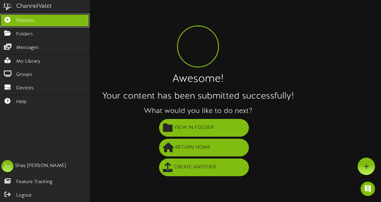
click at [21, 17] on span "Playlists" at bounding box center [25, 20] width 18 height 7
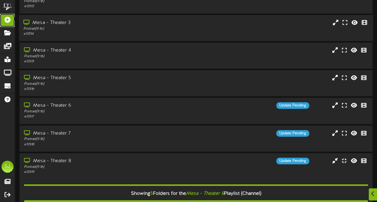
scroll to position [206, 0]
